Goal: Information Seeking & Learning: Understand process/instructions

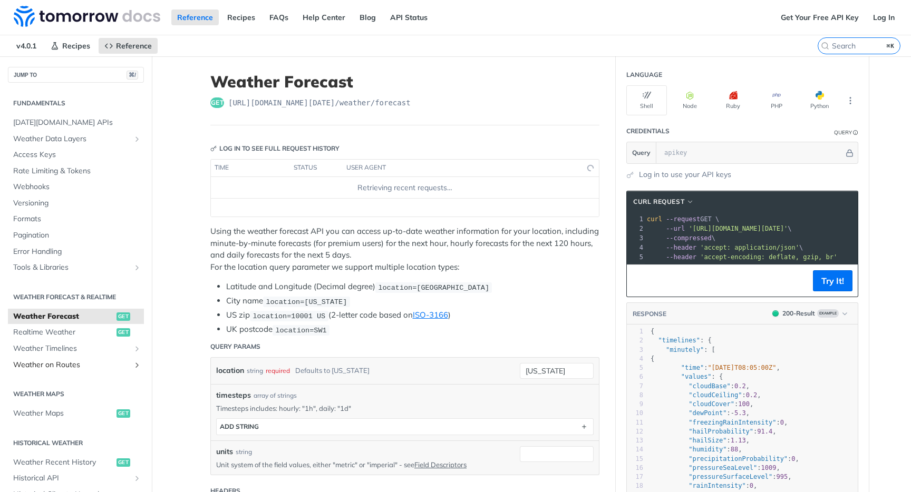
click at [58, 370] on span "Weather on Routes" at bounding box center [71, 365] width 117 height 11
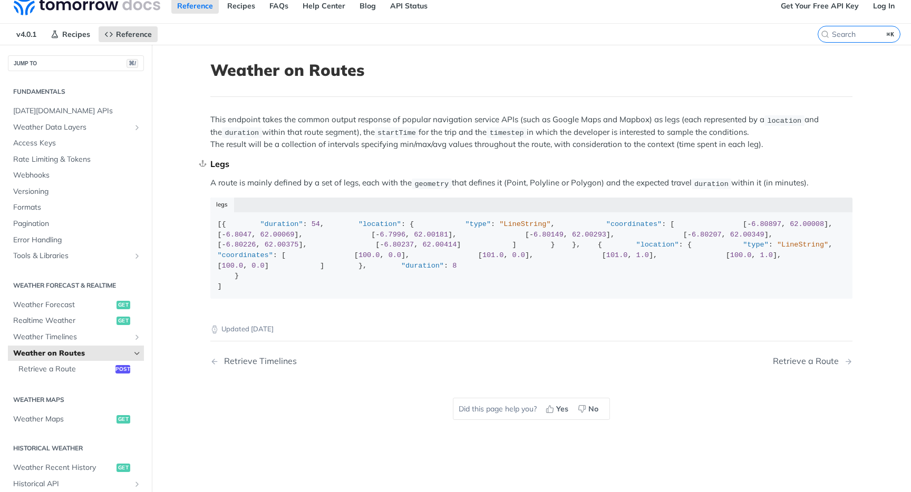
scroll to position [15, 0]
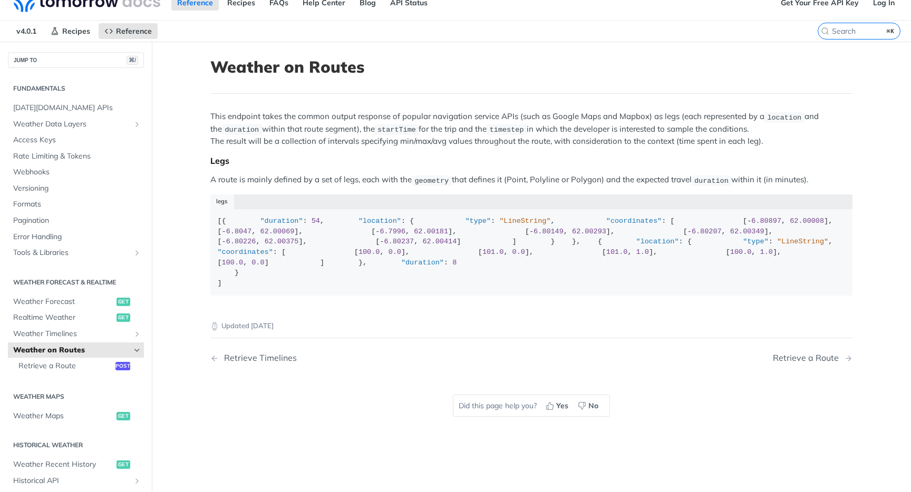
click at [527, 118] on p "This endpoint takes the common output response of popular navigation service AP…" at bounding box center [531, 129] width 642 height 36
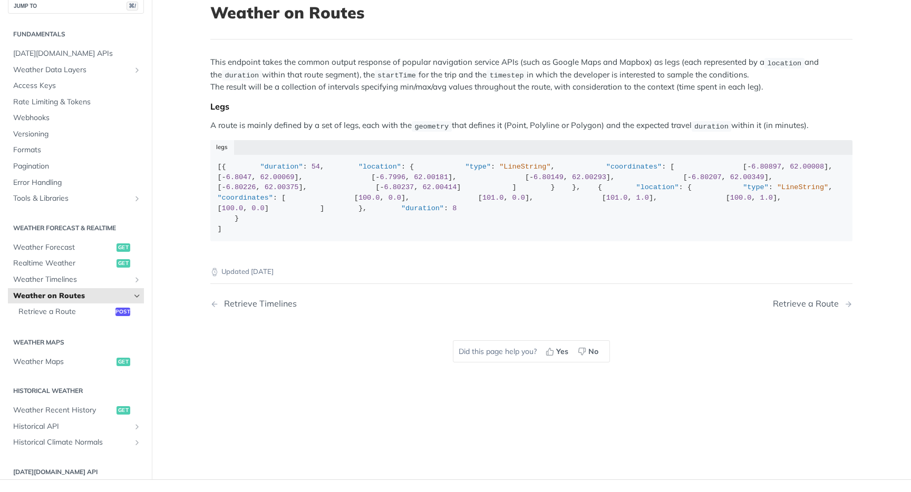
scroll to position [70, 0]
click at [534, 91] on div "This endpoint takes the common output response of popular navigation service AP…" at bounding box center [531, 152] width 642 height 192
click at [510, 88] on p "This endpoint takes the common output response of popular navigation service AP…" at bounding box center [531, 74] width 642 height 36
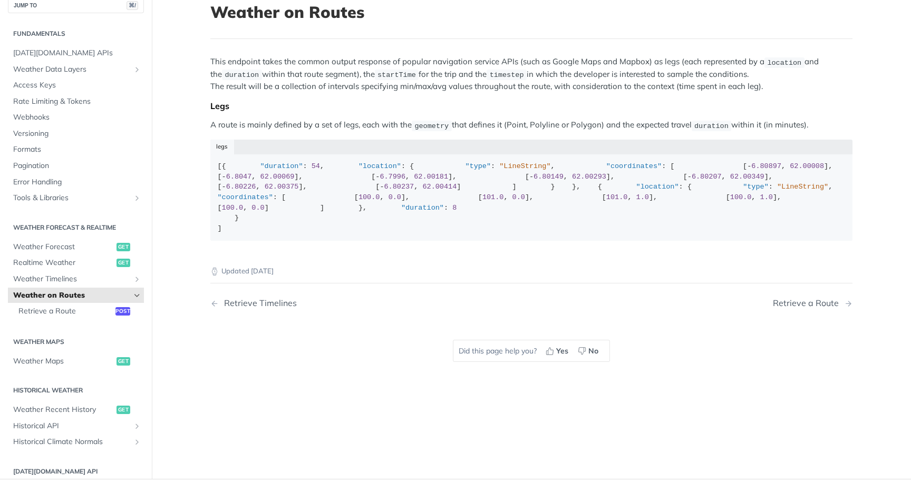
click at [510, 88] on p "This endpoint takes the common output response of popular navigation service AP…" at bounding box center [531, 74] width 642 height 36
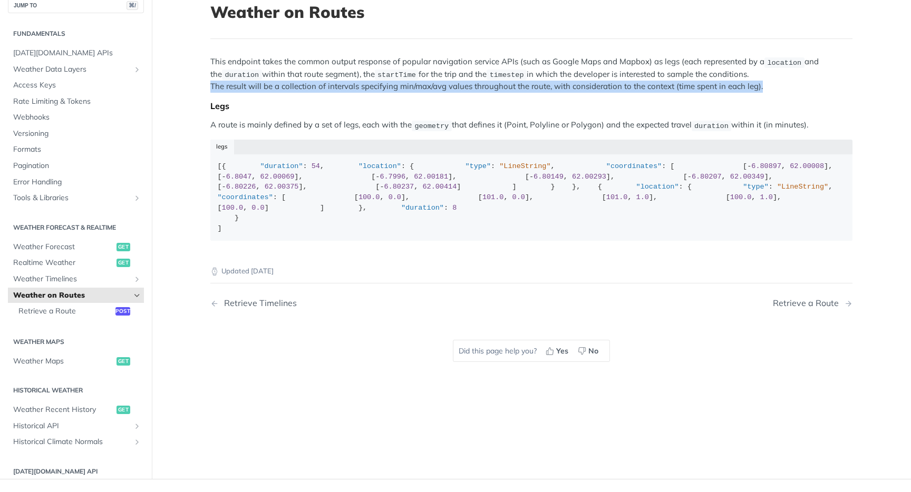
click at [481, 92] on div "This endpoint takes the common output response of popular navigation service AP…" at bounding box center [531, 152] width 642 height 192
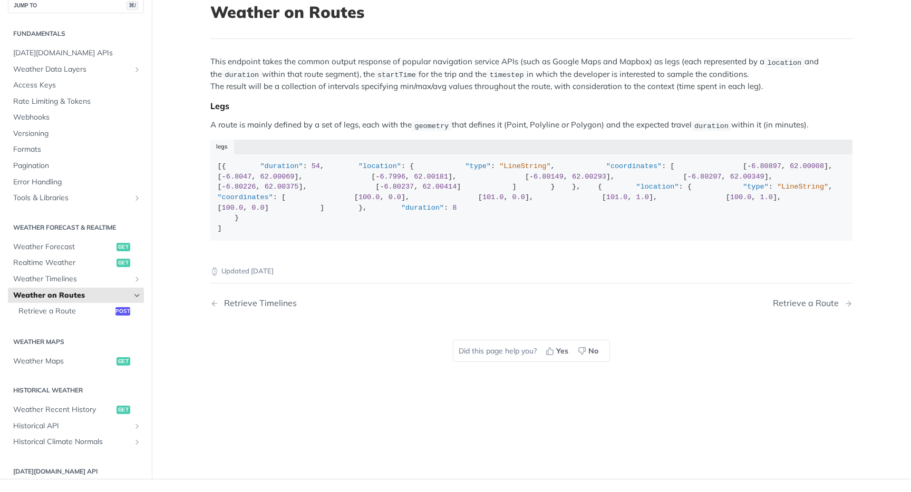
scroll to position [99, 0]
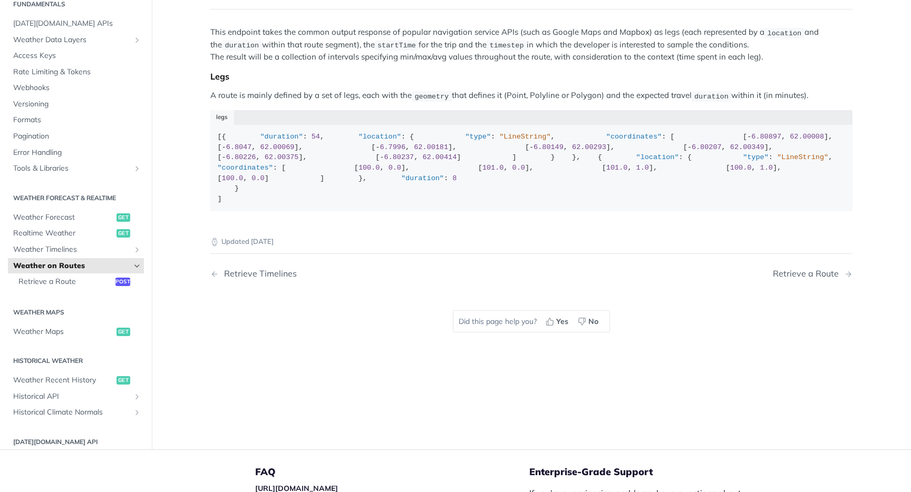
click at [481, 92] on p "A route is mainly defined by a set of legs, each with the geometry that defines…" at bounding box center [531, 96] width 642 height 12
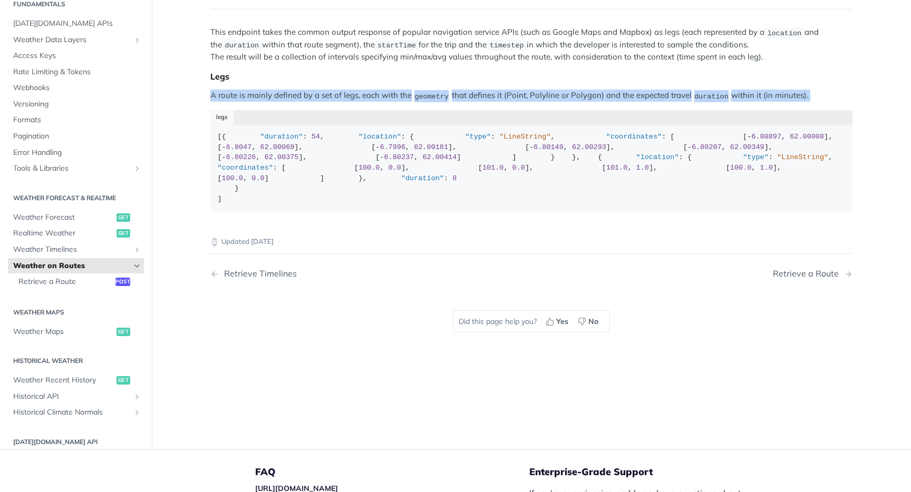
click at [510, 85] on div "This endpoint takes the common output response of popular navigation service AP…" at bounding box center [531, 122] width 642 height 192
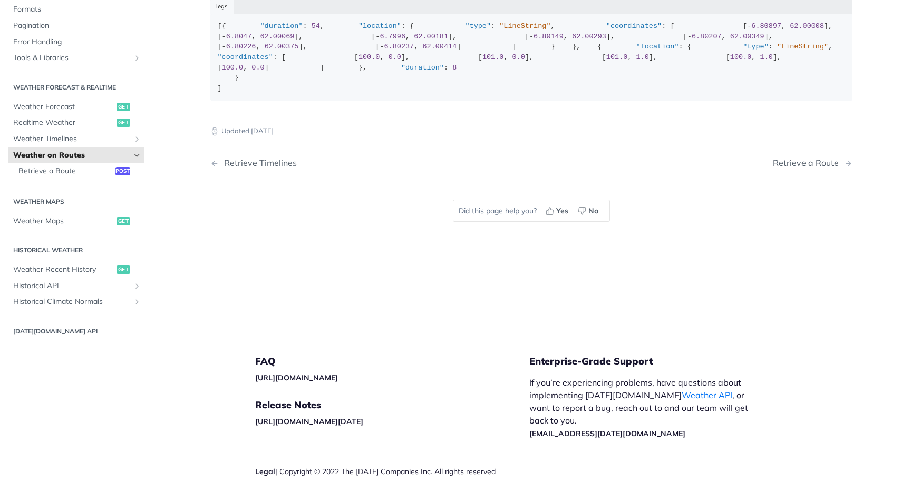
scroll to position [214, 0]
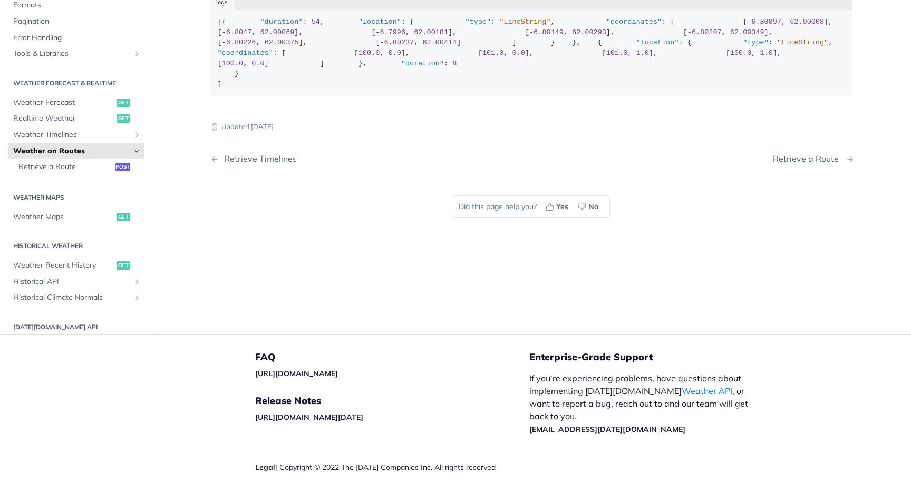
click at [804, 164] on div "Retrieve a Route" at bounding box center [808, 159] width 71 height 10
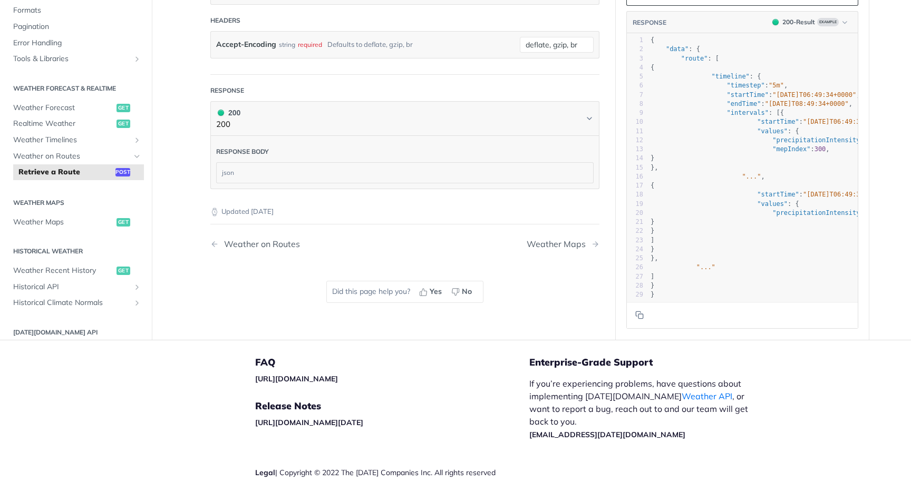
scroll to position [606, 0]
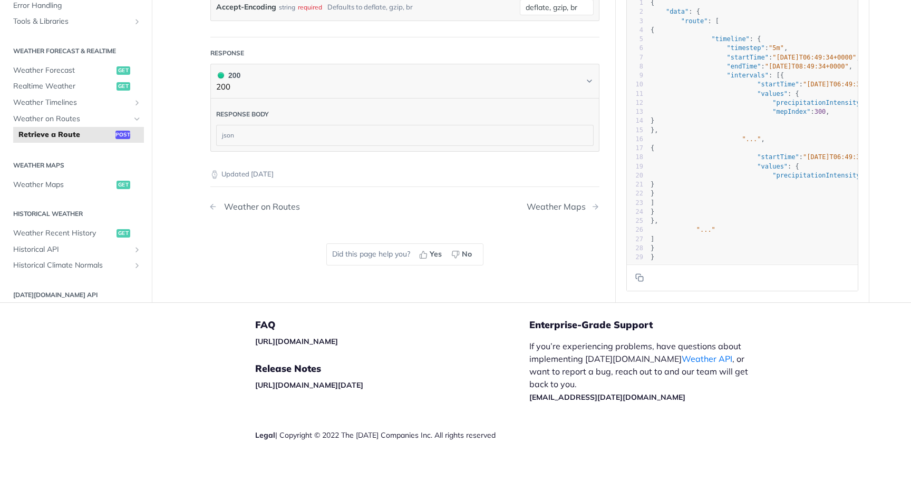
click at [288, 209] on div "Weather on Routes" at bounding box center [259, 207] width 81 height 10
